Goal: Task Accomplishment & Management: Use online tool/utility

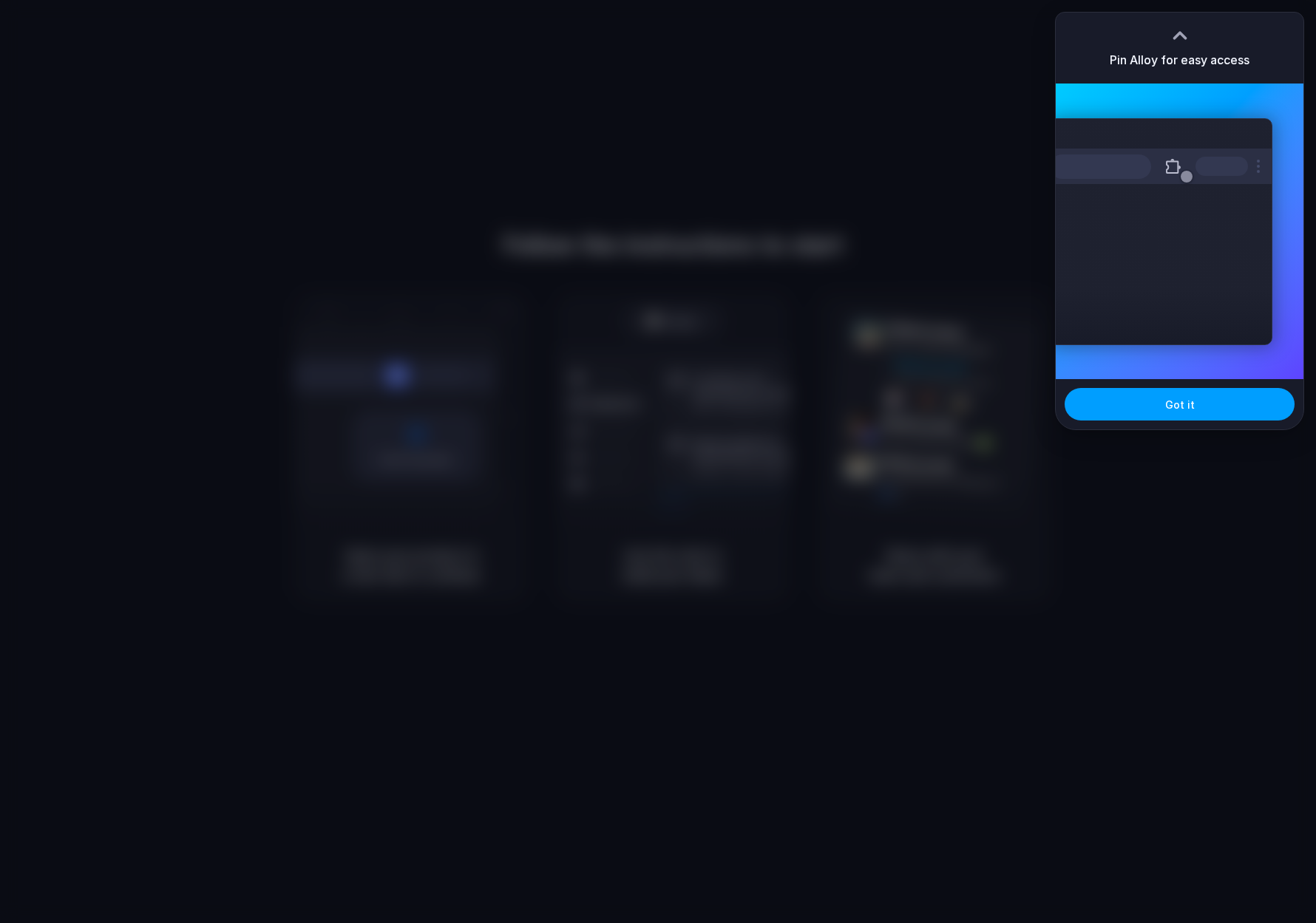
click at [1191, 404] on span "Got it" at bounding box center [1179, 404] width 30 height 15
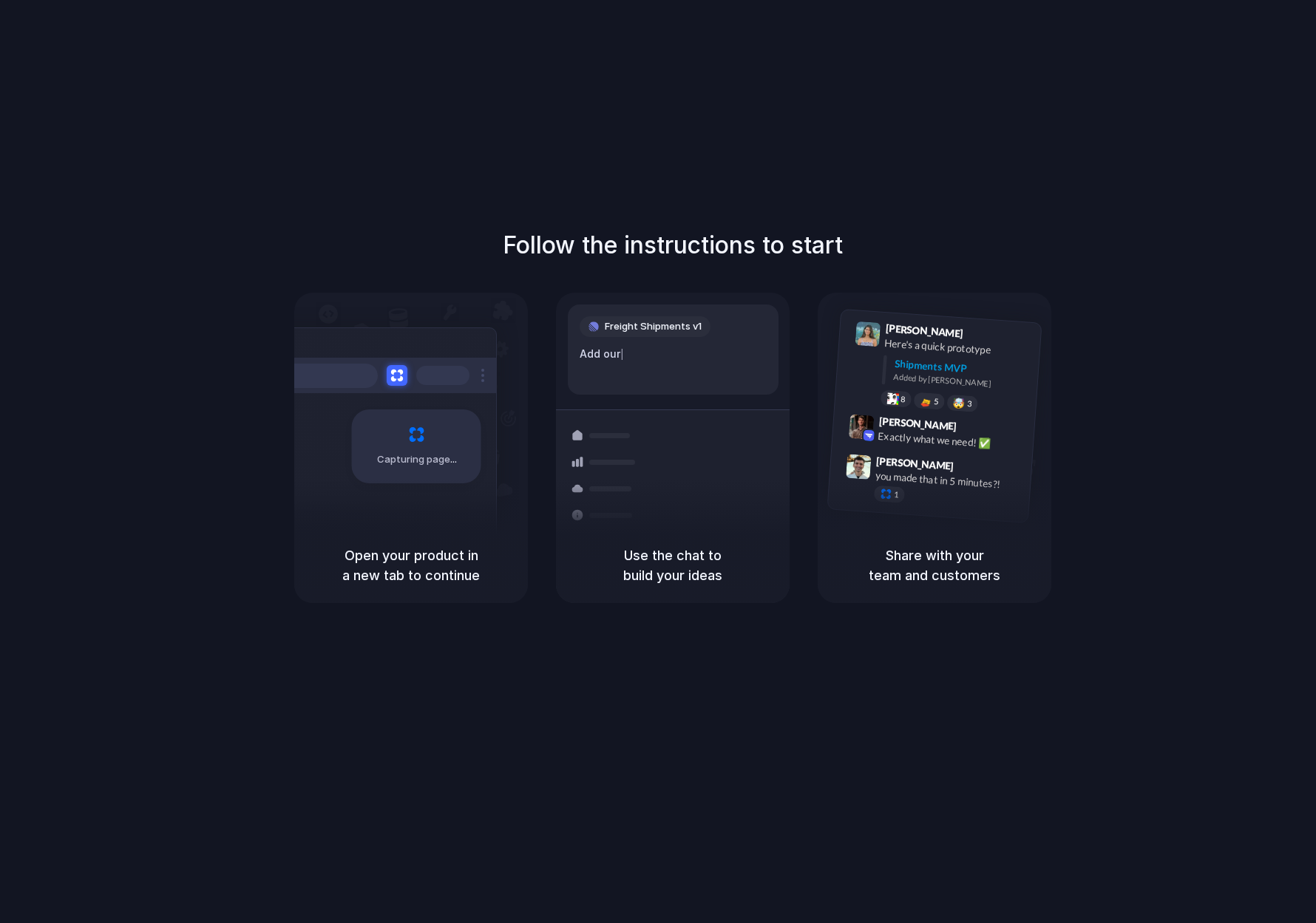
click at [665, 341] on div "Freight Shipments v1 Add our |" at bounding box center [673, 350] width 210 height 90
click at [478, 435] on div "Capturing page" at bounding box center [417, 447] width 129 height 74
click at [907, 113] on div "Follow the instructions to start Capturing page Open your product in a new tab …" at bounding box center [672, 476] width 1346 height 953
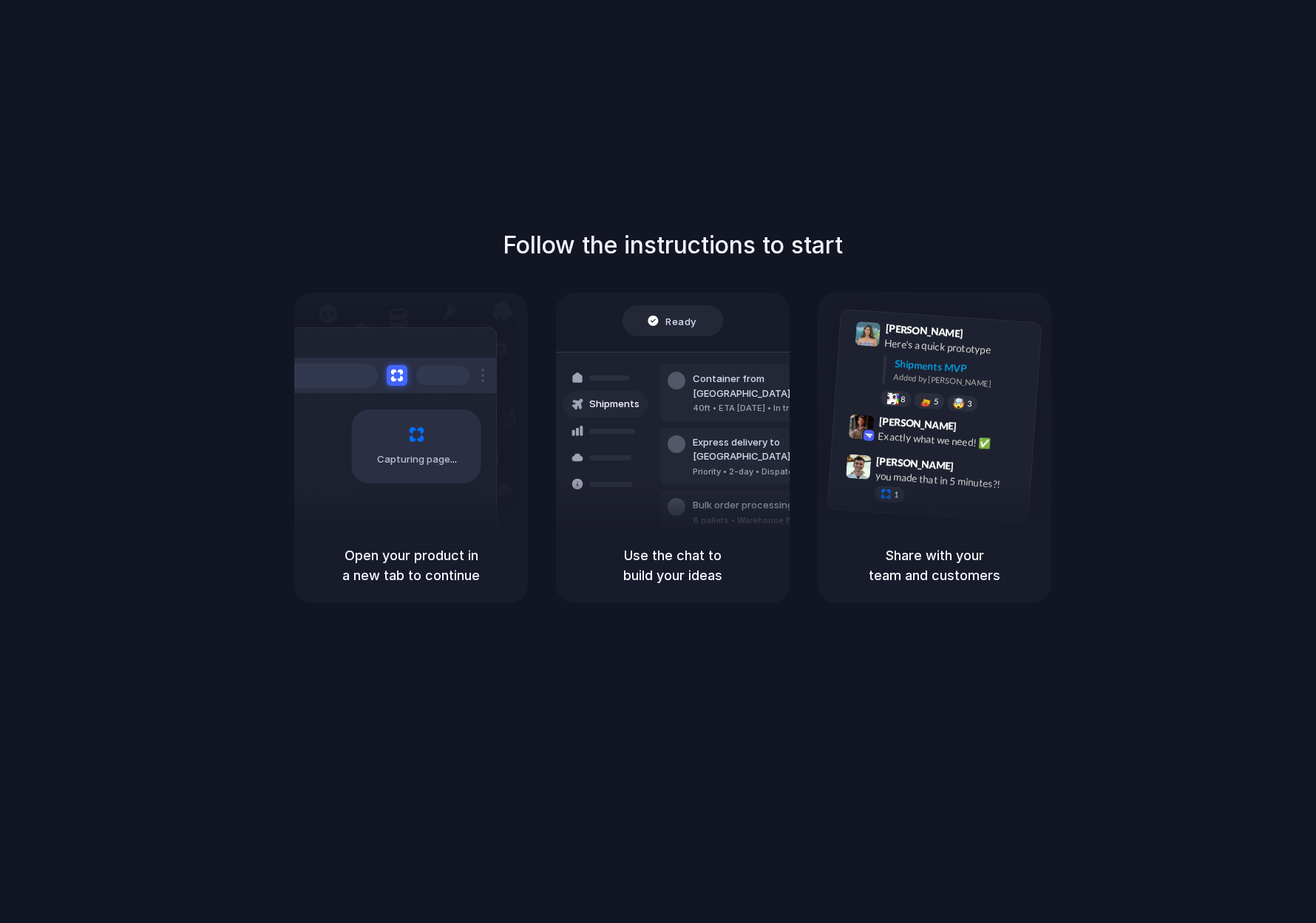
click at [1068, 134] on div "Follow the instructions to start Capturing page Open your product in a new tab …" at bounding box center [672, 476] width 1346 height 953
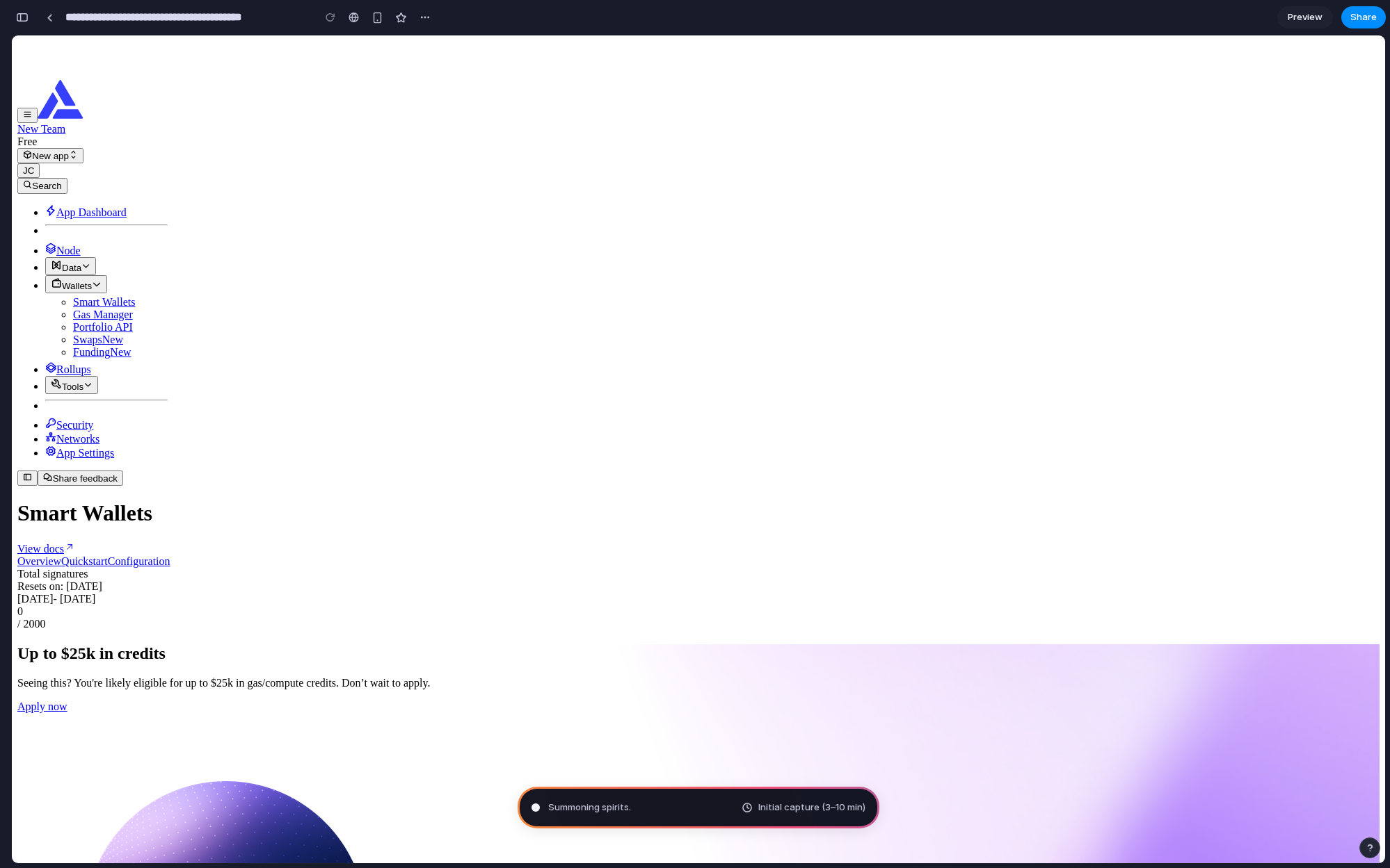
click at [19, 364] on div "App Dashboard Node Data Wallets Smart Wallets Gas Manager Portfolio API Swaps N…" at bounding box center [93, 332] width 150 height 254
drag, startPoint x: 147, startPoint y: 382, endPoint x: 156, endPoint y: 347, distance: 36.1
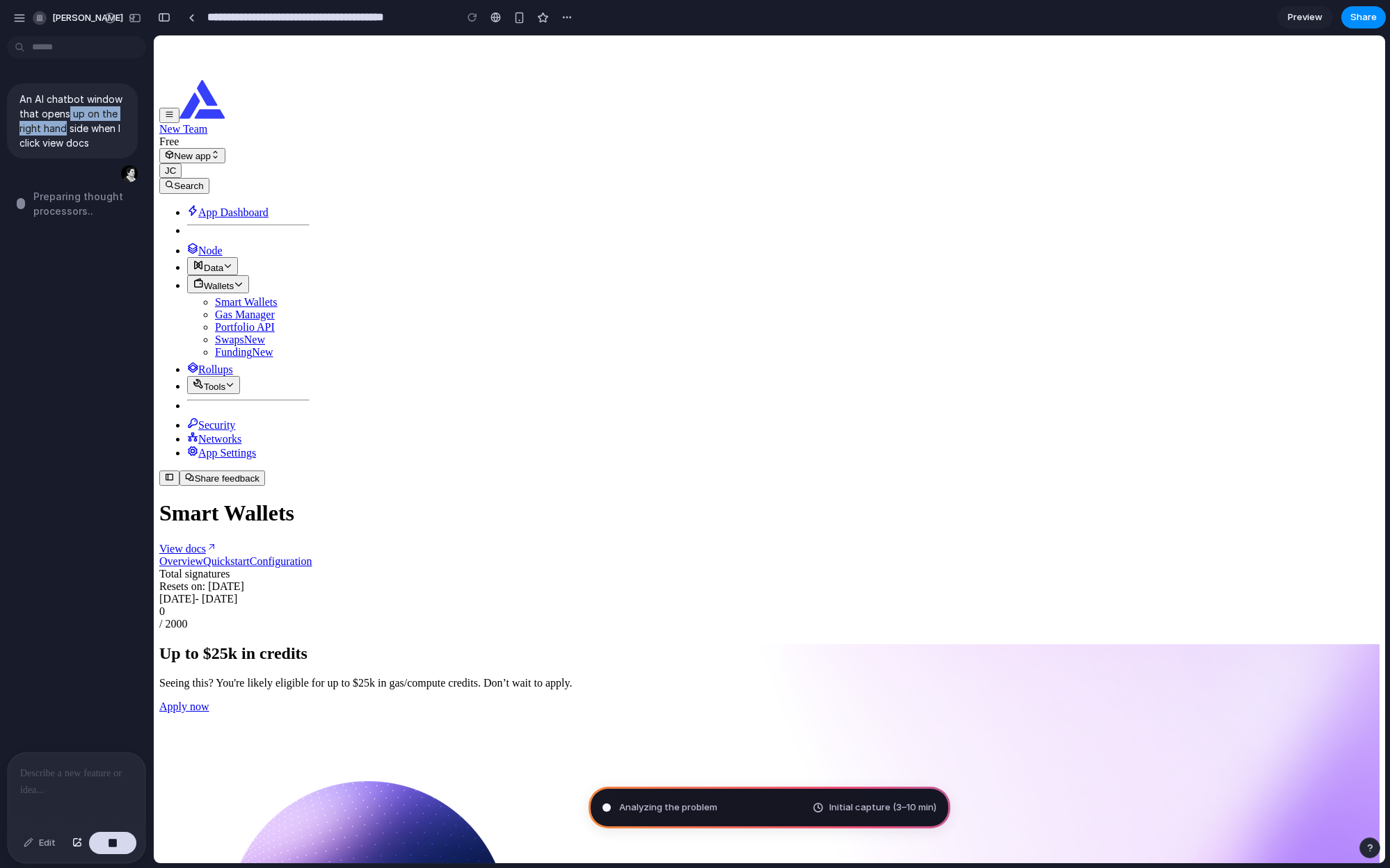
drag, startPoint x: 139, startPoint y: 118, endPoint x: 141, endPoint y: 109, distance: 9.2
click at [141, 109] on div "An AI chatbot window that opens up on the right hand side when I click view doc…" at bounding box center [72, 396] width 145 height 711
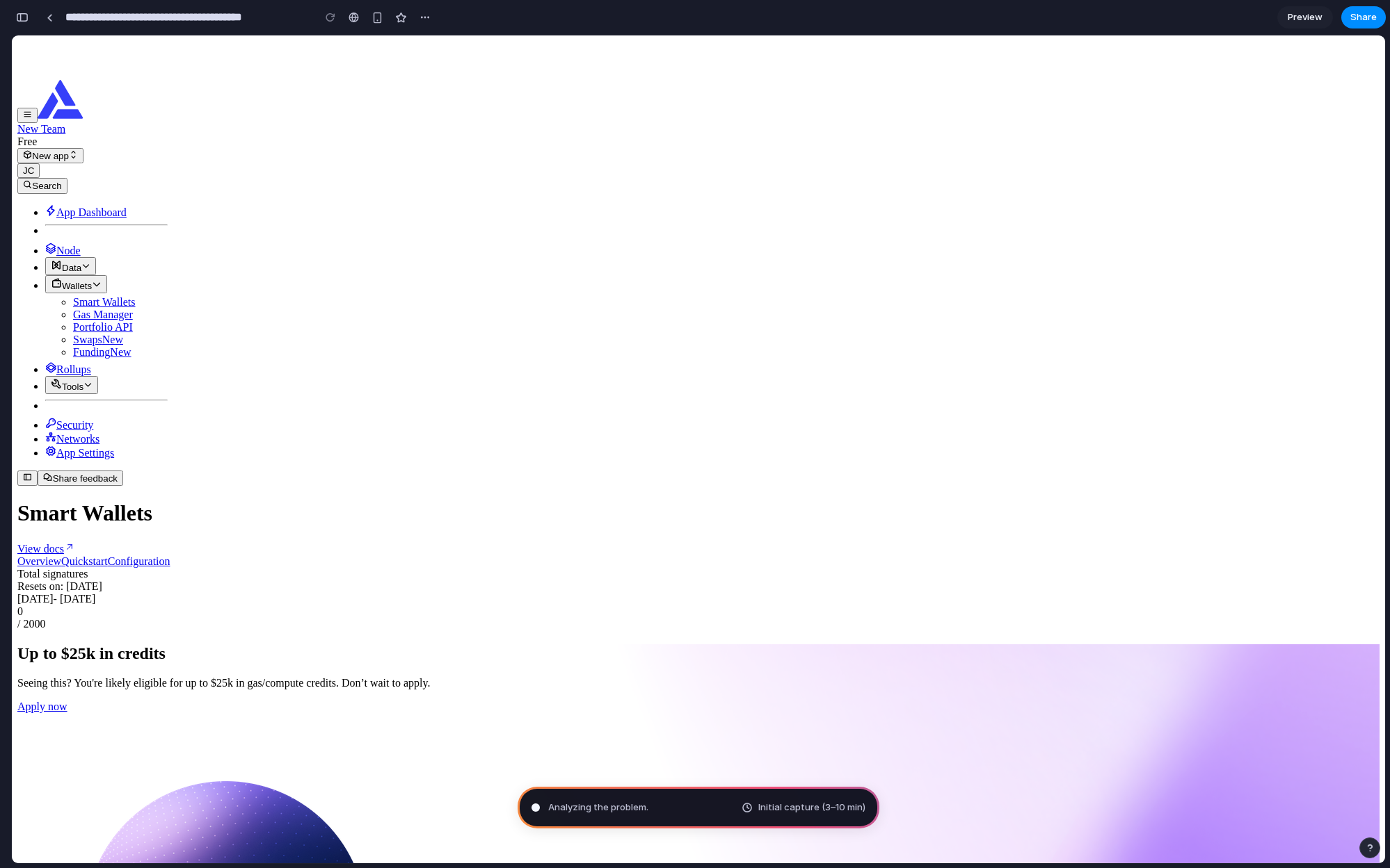
click at [147, 205] on div "App Dashboard Node Data Wallets Smart Wallets Gas Manager Portfolio API Swaps N…" at bounding box center [93, 332] width 150 height 254
click at [148, 80] on div "New Team Free New app JC" at bounding box center [698, 129] width 1362 height 98
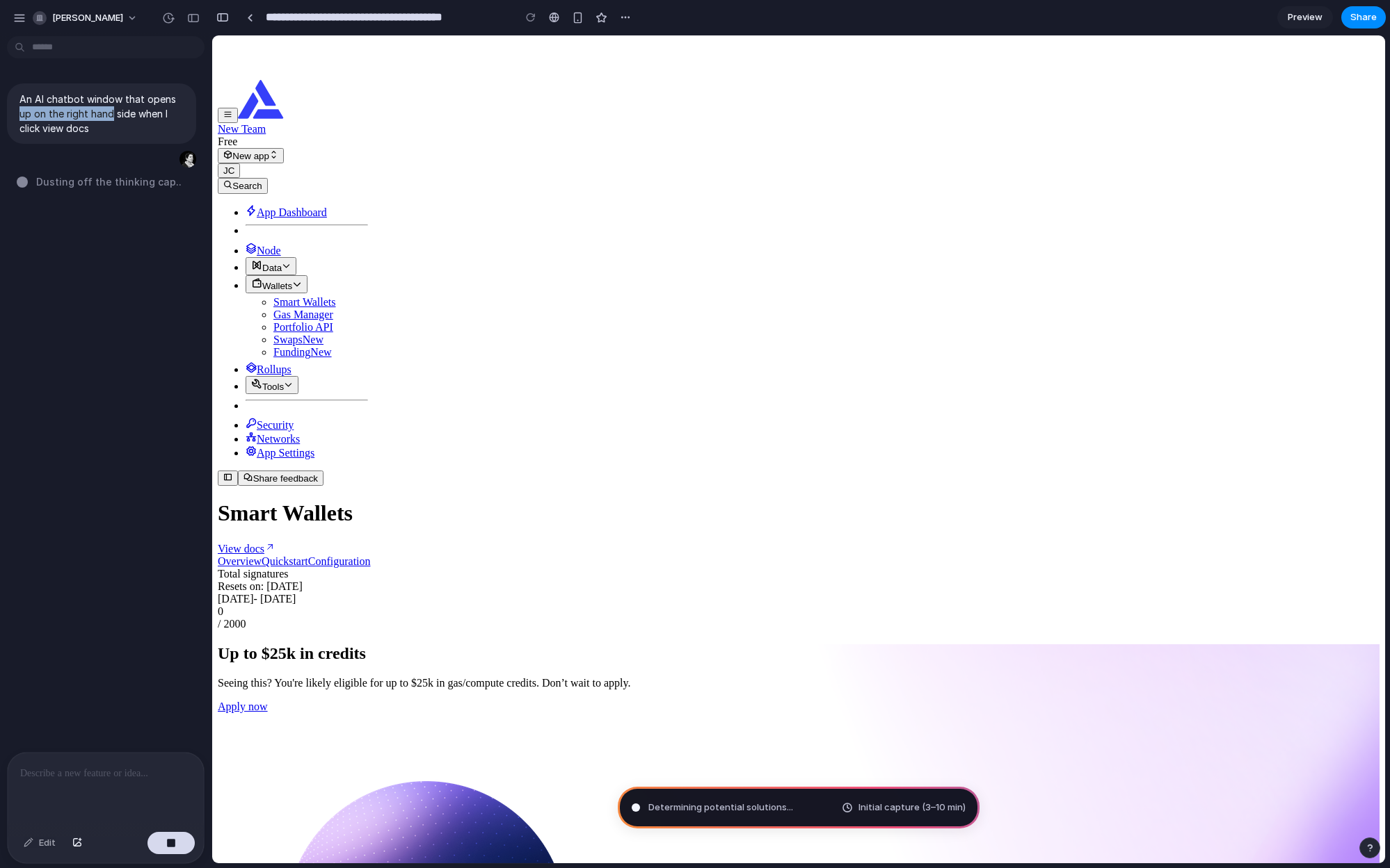
drag, startPoint x: 143, startPoint y: 45, endPoint x: 203, endPoint y: 57, distance: 61.2
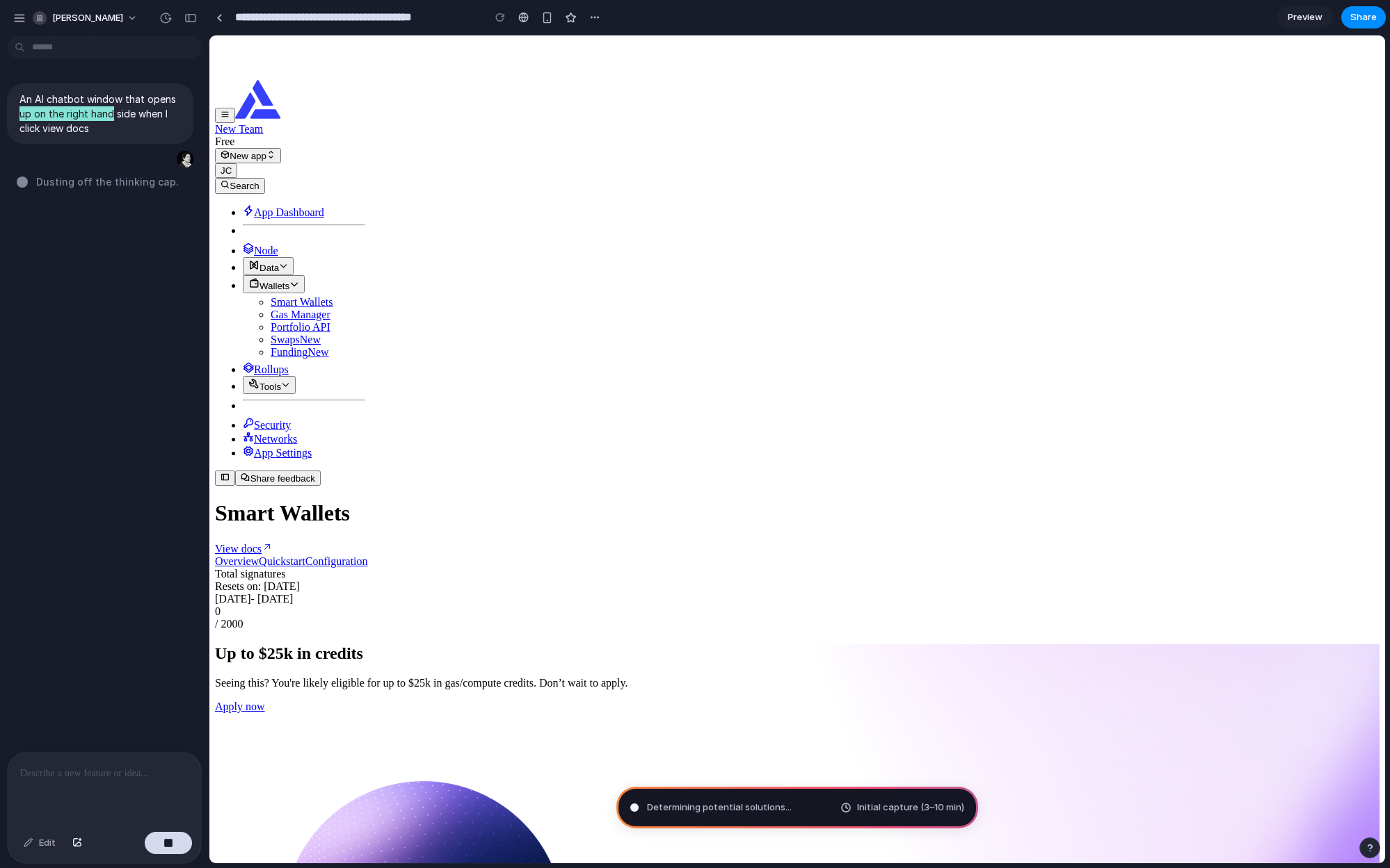
click at [608, 542] on div "View docs" at bounding box center [796, 549] width 1164 height 14
click at [156, 232] on div "An AI chatbot window that opens up on the right hand side when I click view doc…" at bounding box center [100, 396] width 200 height 711
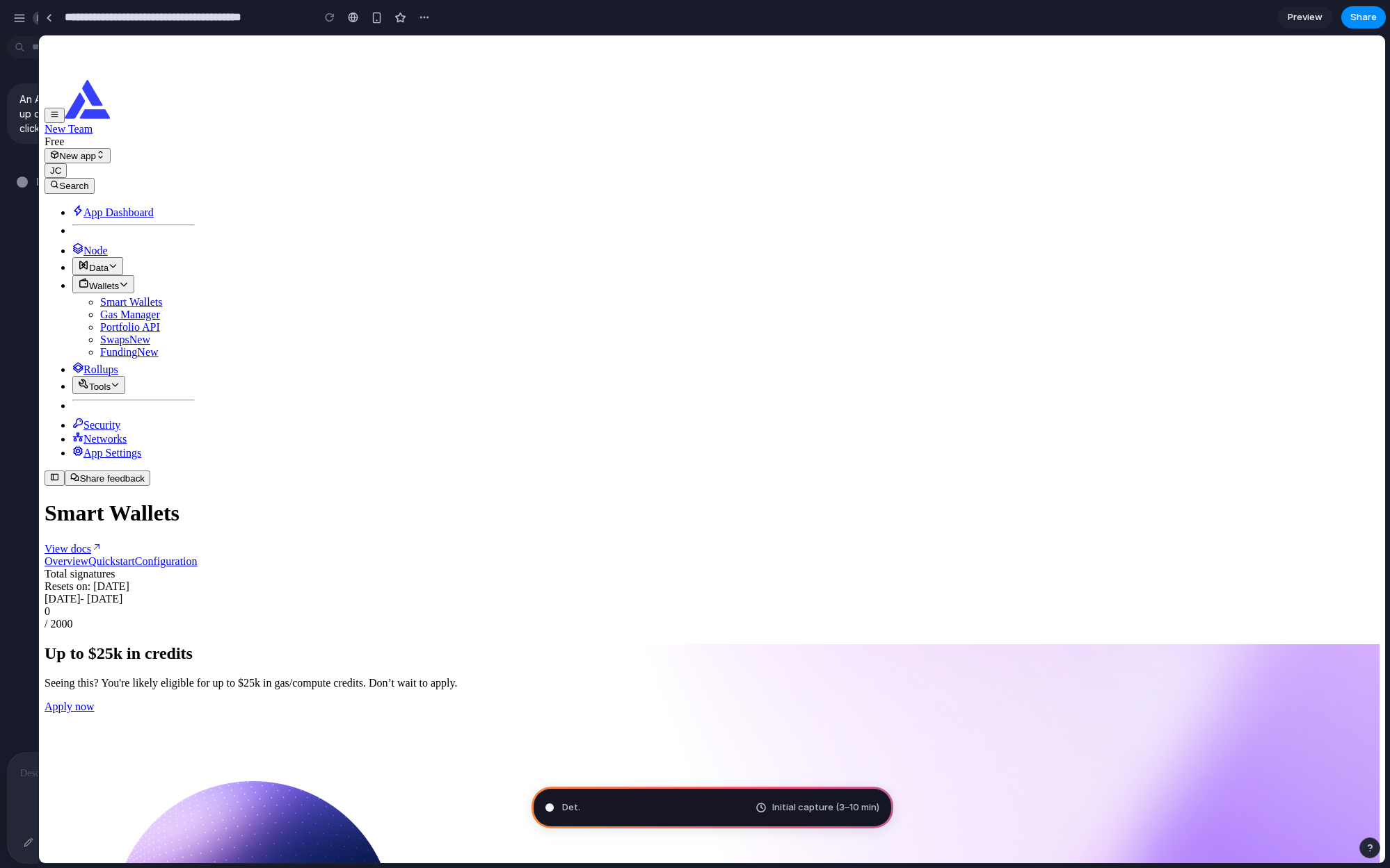
drag, startPoint x: 205, startPoint y: 232, endPoint x: 47, endPoint y: 218, distance: 158.6
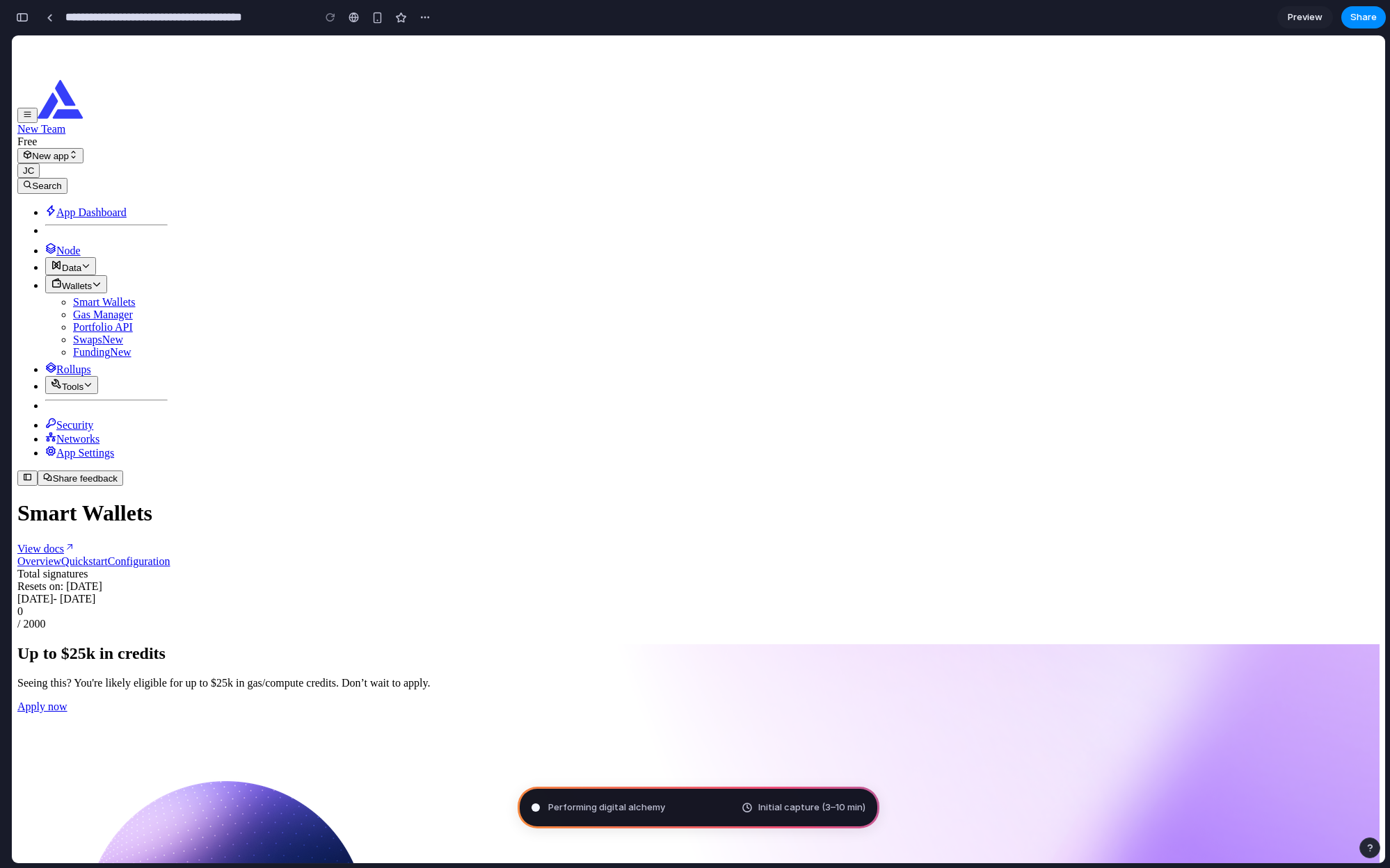
type input "**********"
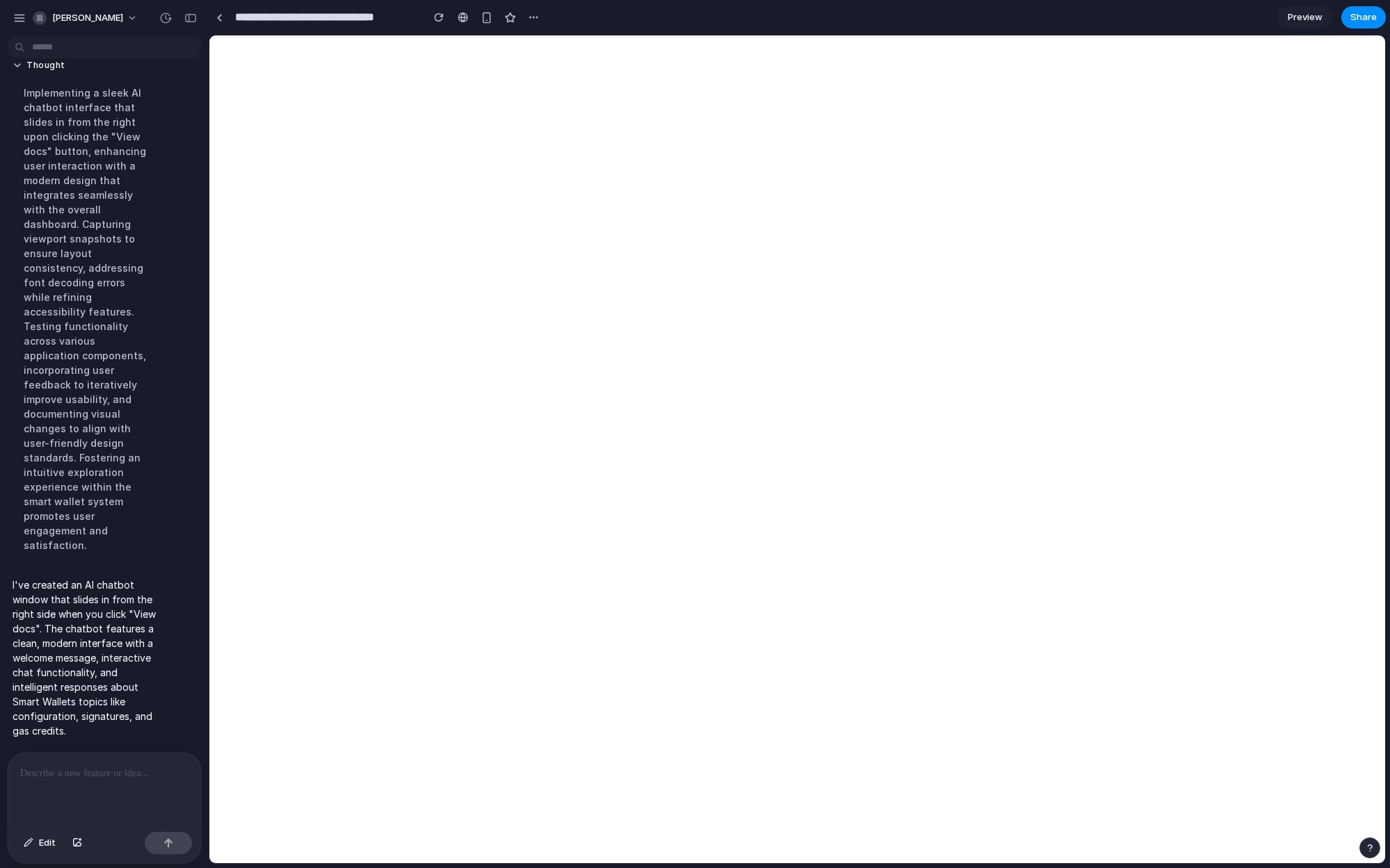
scroll to position [123, 0]
click at [1387, 809] on div "**********" at bounding box center [799, 434] width 1181 height 868
click at [57, 794] on div at bounding box center [104, 789] width 194 height 74
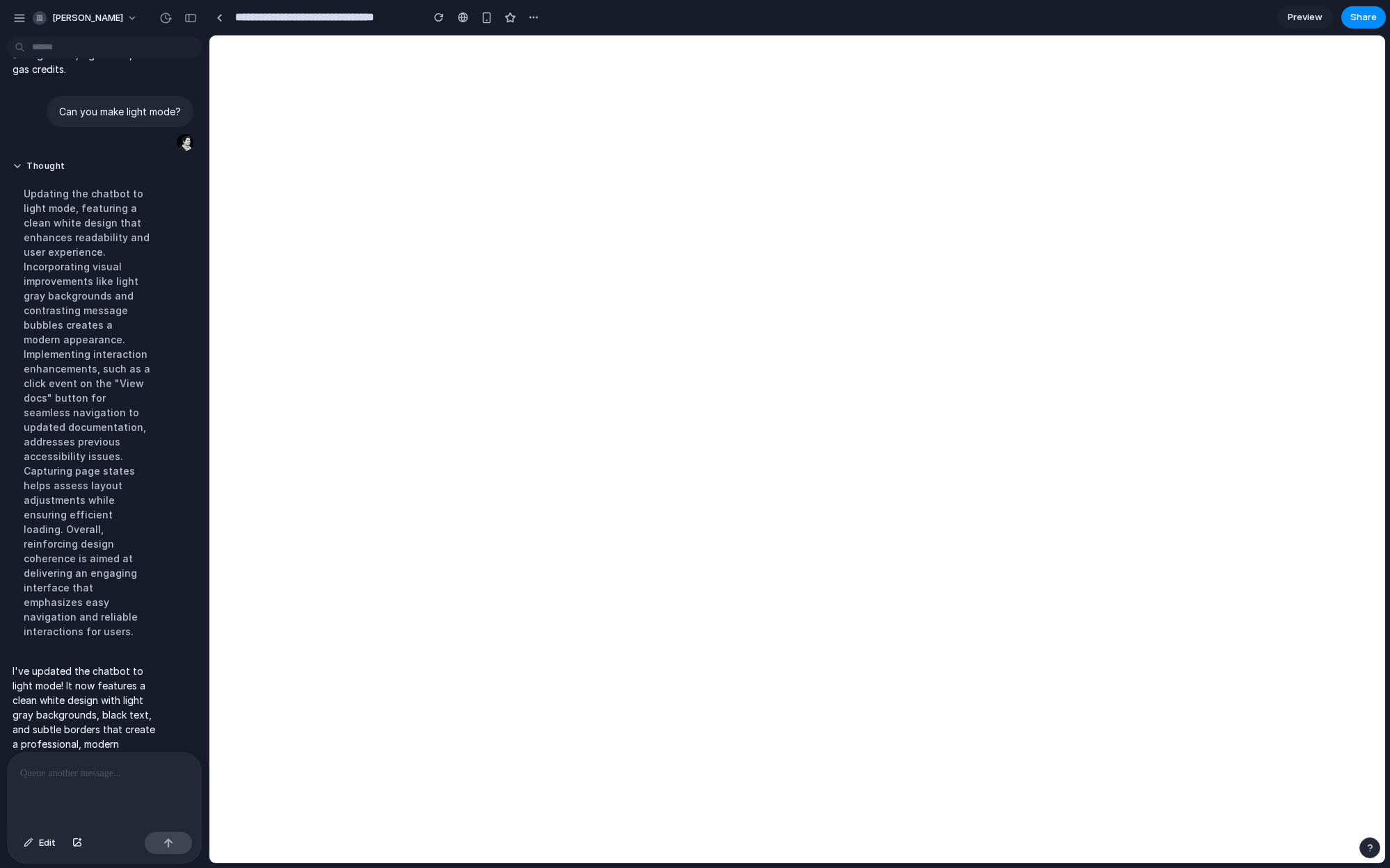
scroll to position [324, 0]
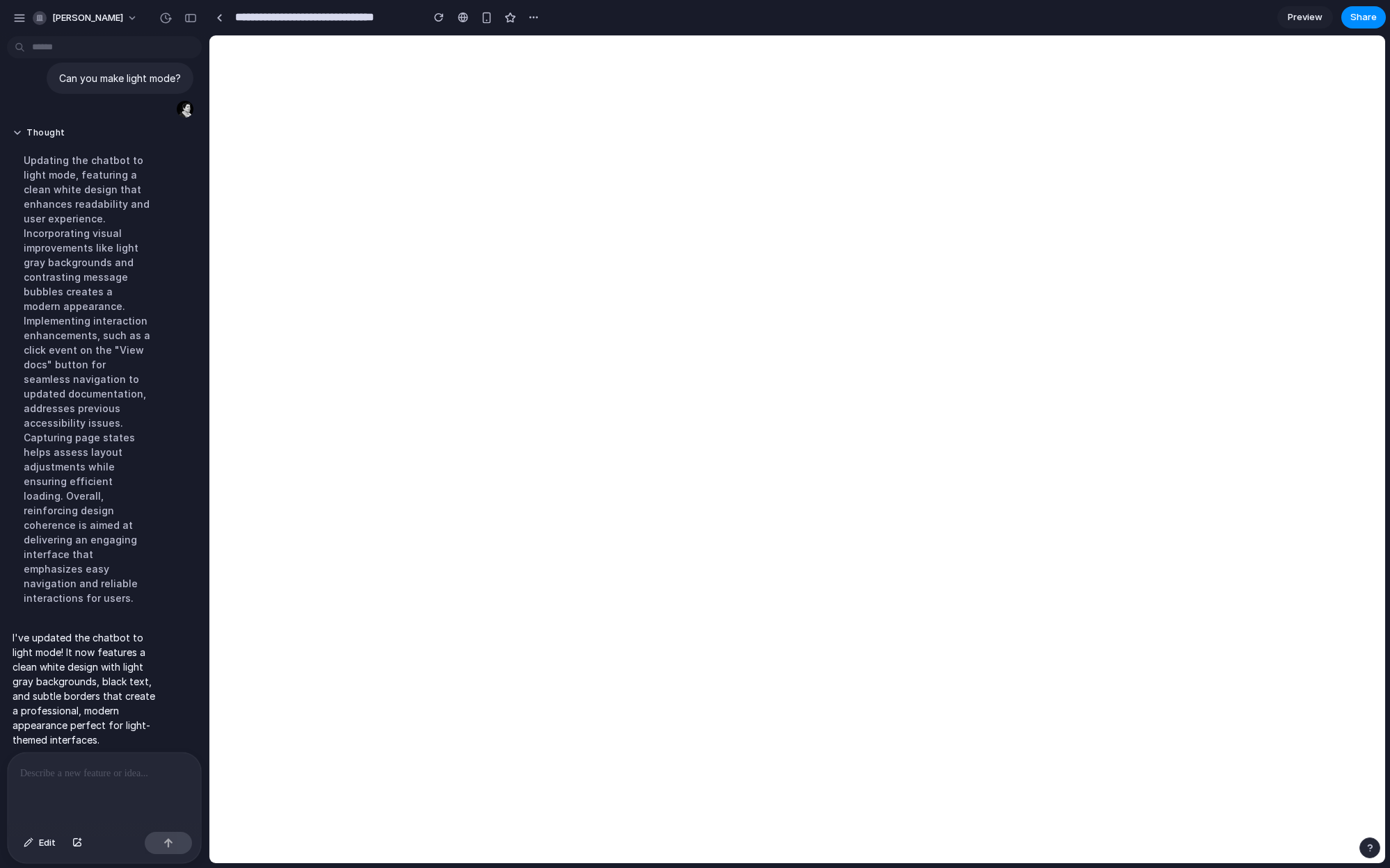
click at [140, 787] on div at bounding box center [104, 789] width 194 height 74
click at [223, 17] on link at bounding box center [219, 17] width 21 height 21
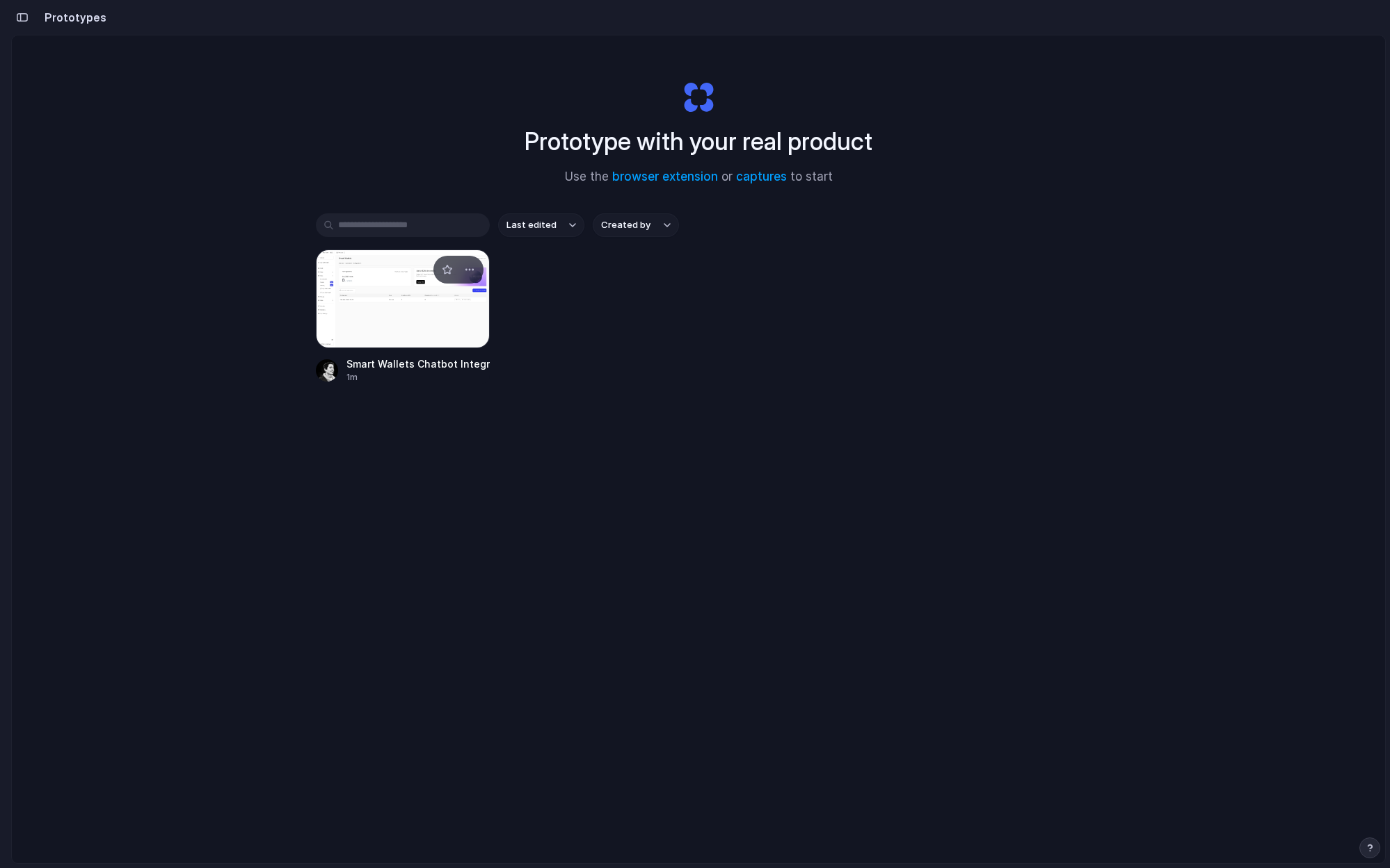
click at [382, 265] on div at bounding box center [402, 298] width 174 height 99
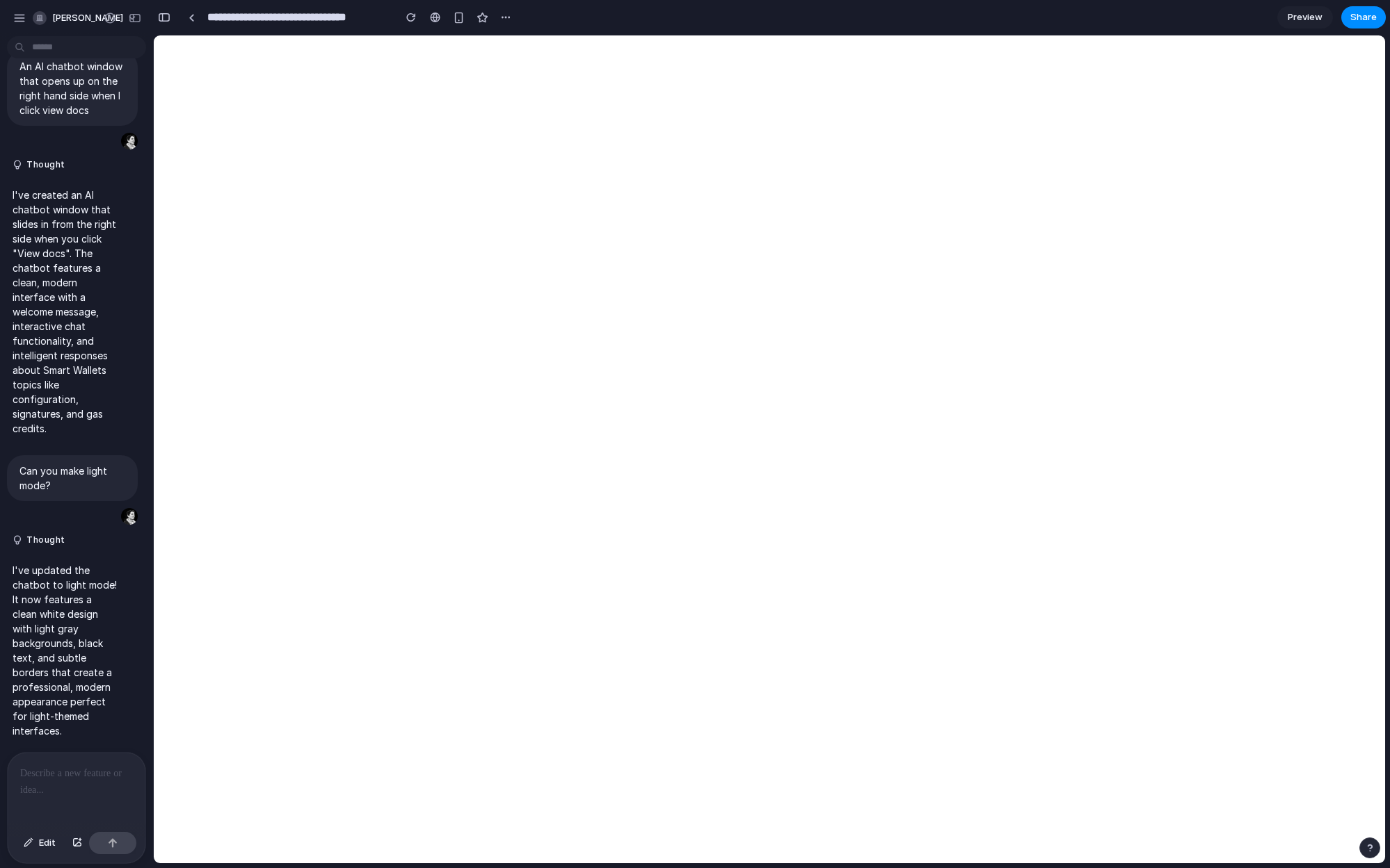
click at [64, 788] on div at bounding box center [76, 789] width 138 height 74
